Goal: Information Seeking & Learning: Learn about a topic

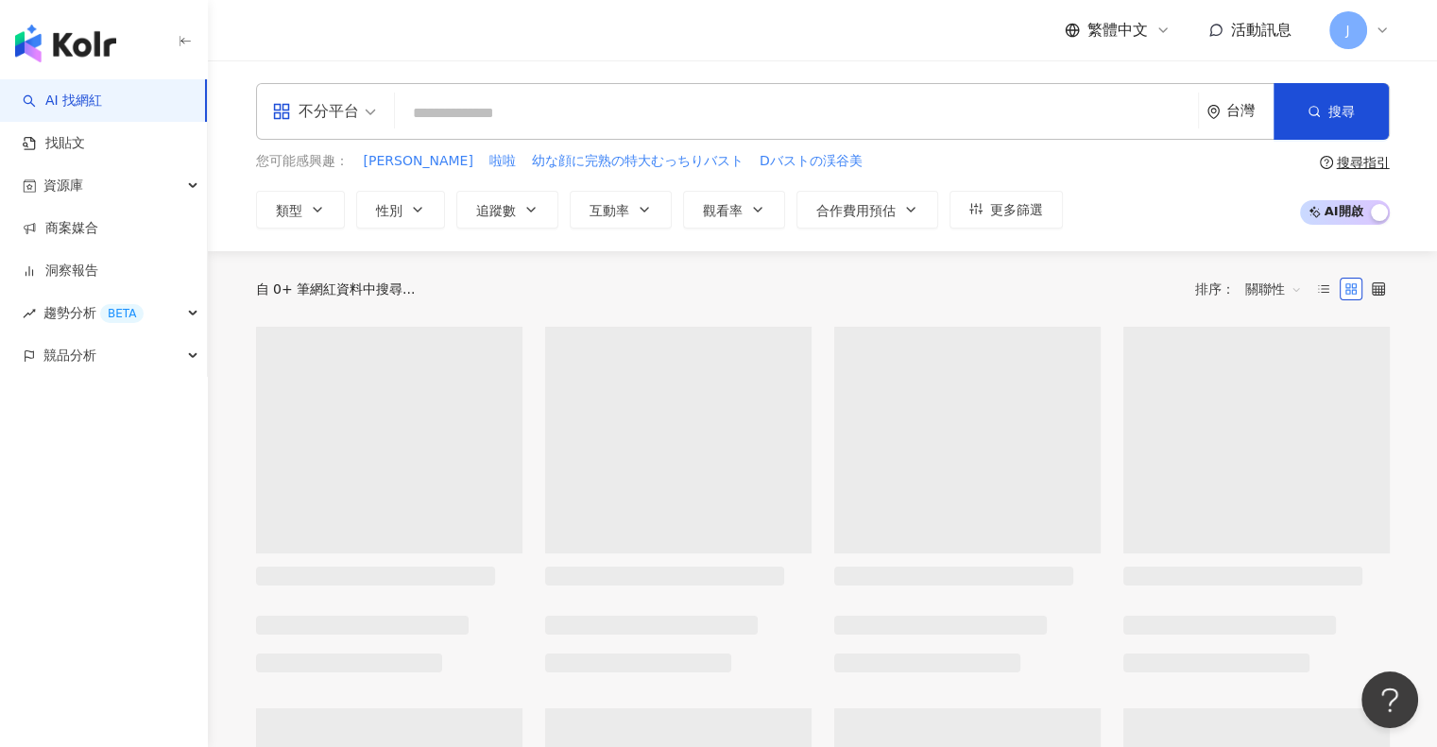
click at [343, 130] on span at bounding box center [324, 111] width 104 height 55
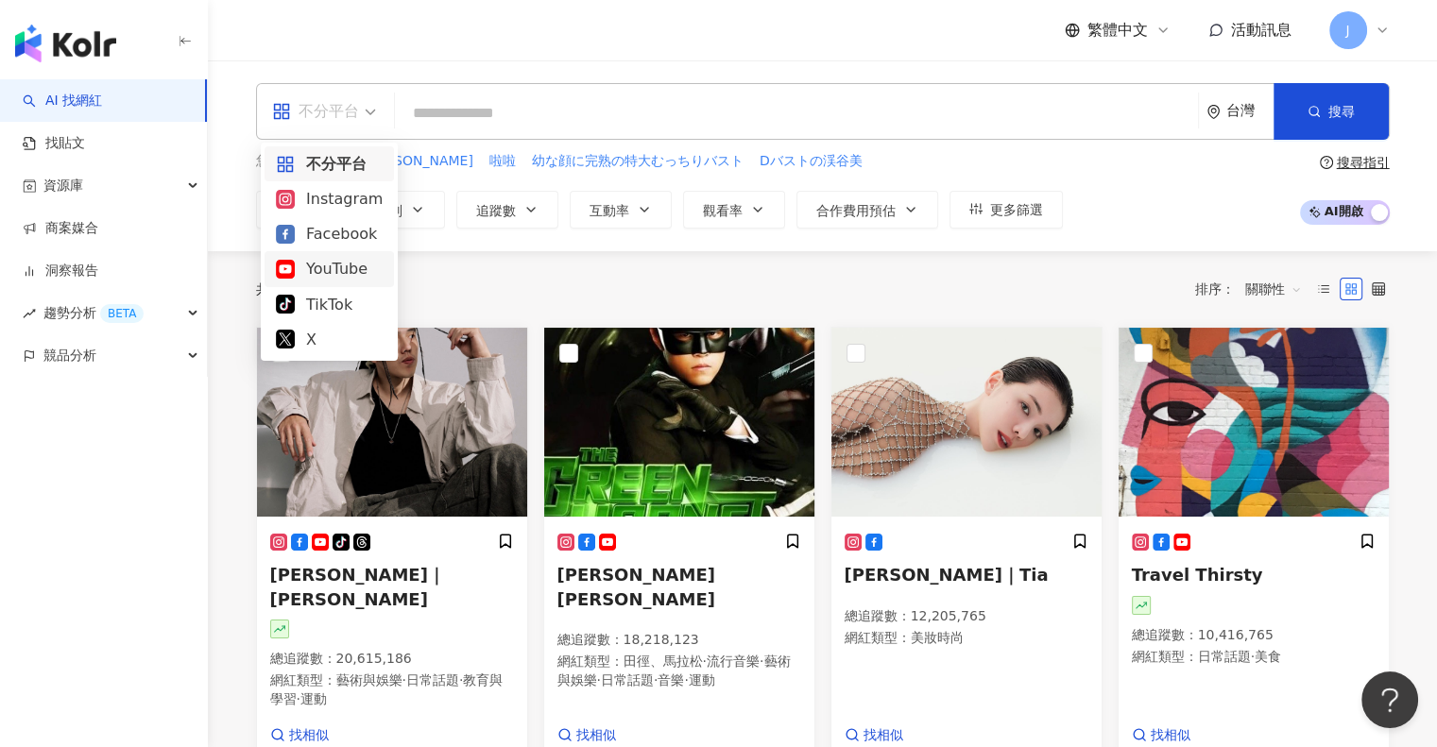
click at [333, 272] on div "YouTube" at bounding box center [329, 269] width 107 height 24
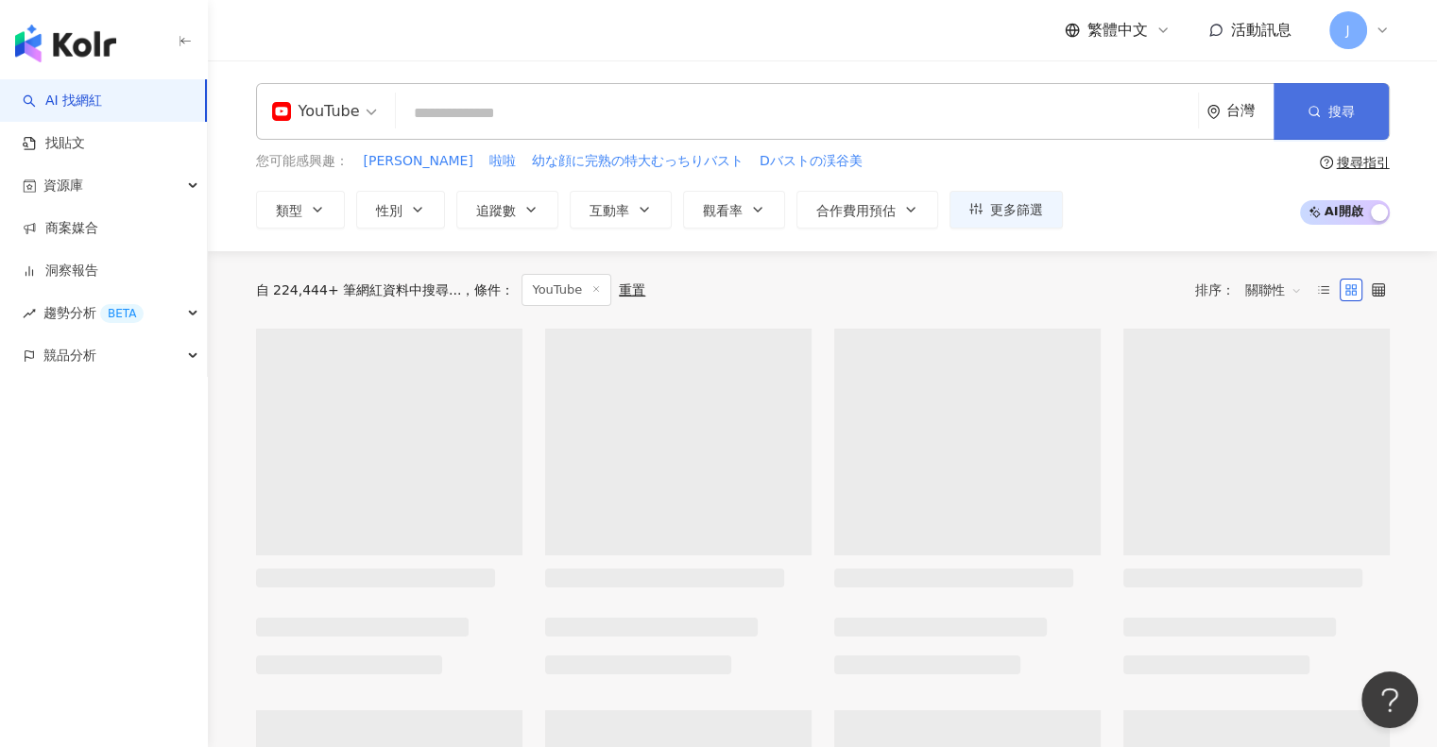
click at [1284, 120] on button "搜尋" at bounding box center [1330, 111] width 115 height 57
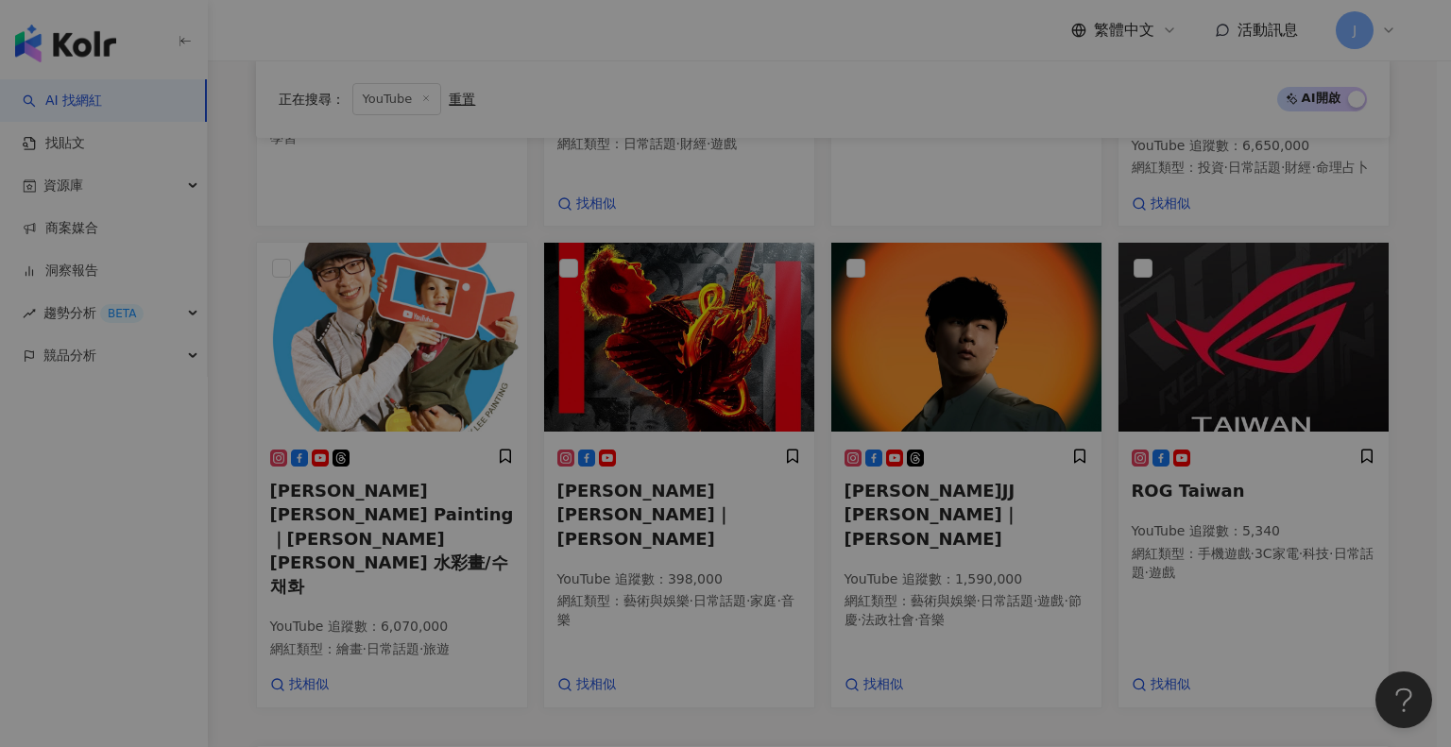
scroll to position [850, 0]
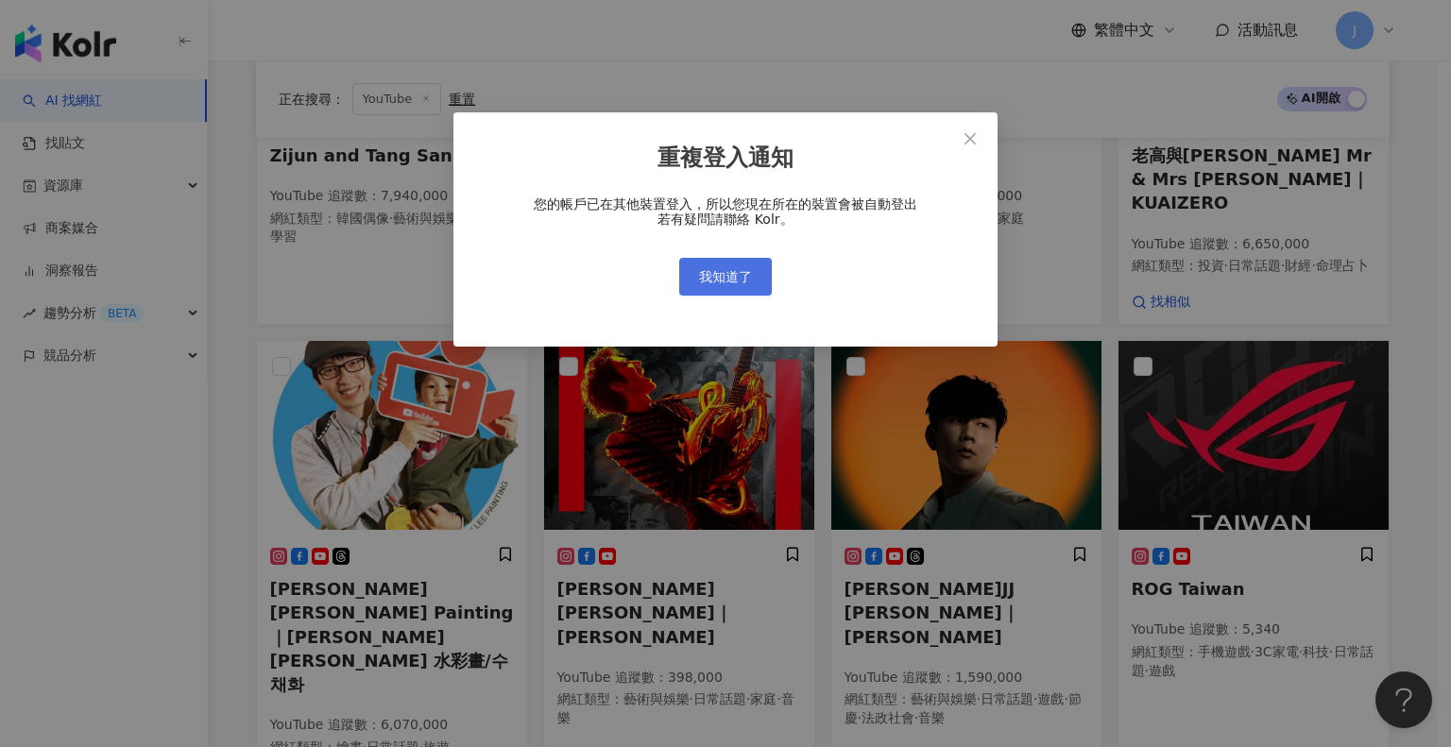
click at [731, 275] on span "我知道了" at bounding box center [725, 276] width 53 height 15
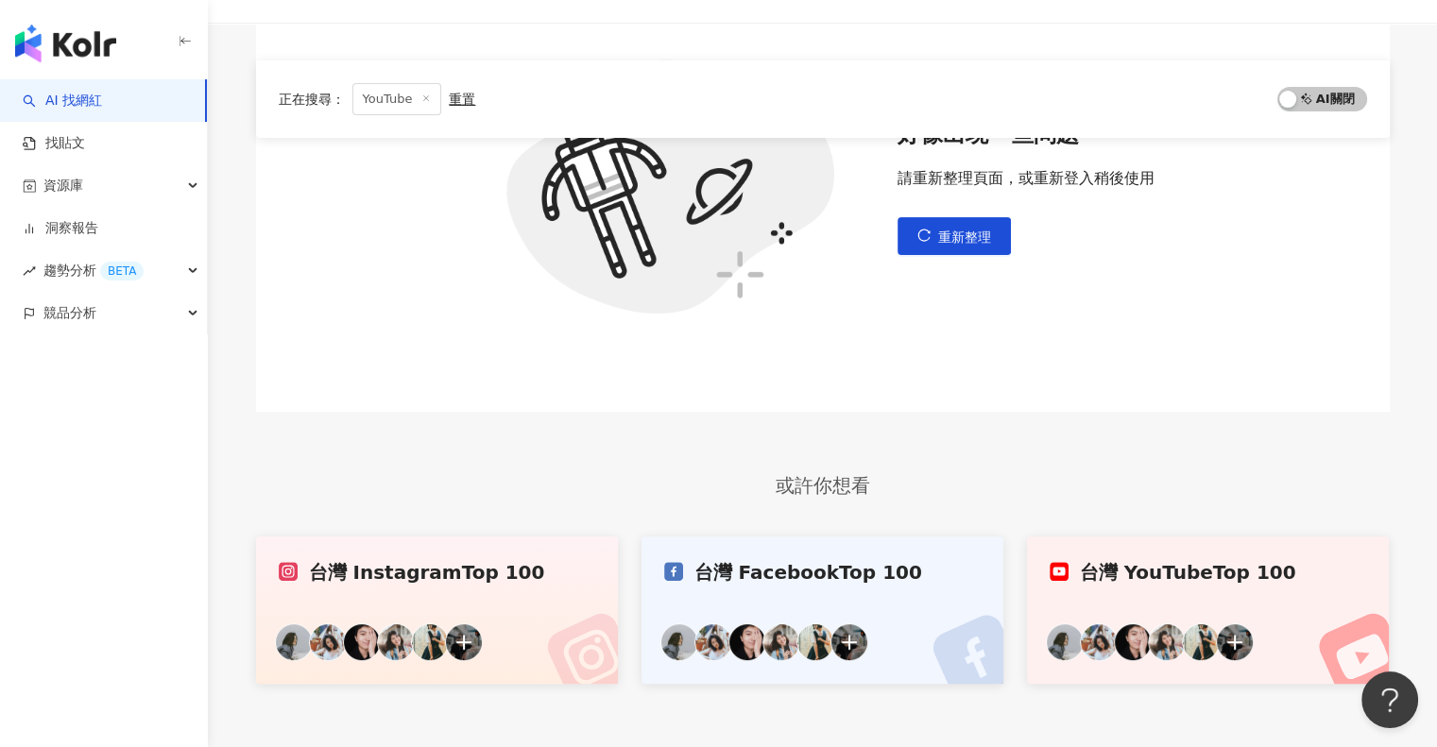
scroll to position [522, 0]
